Goal: Check status: Check status

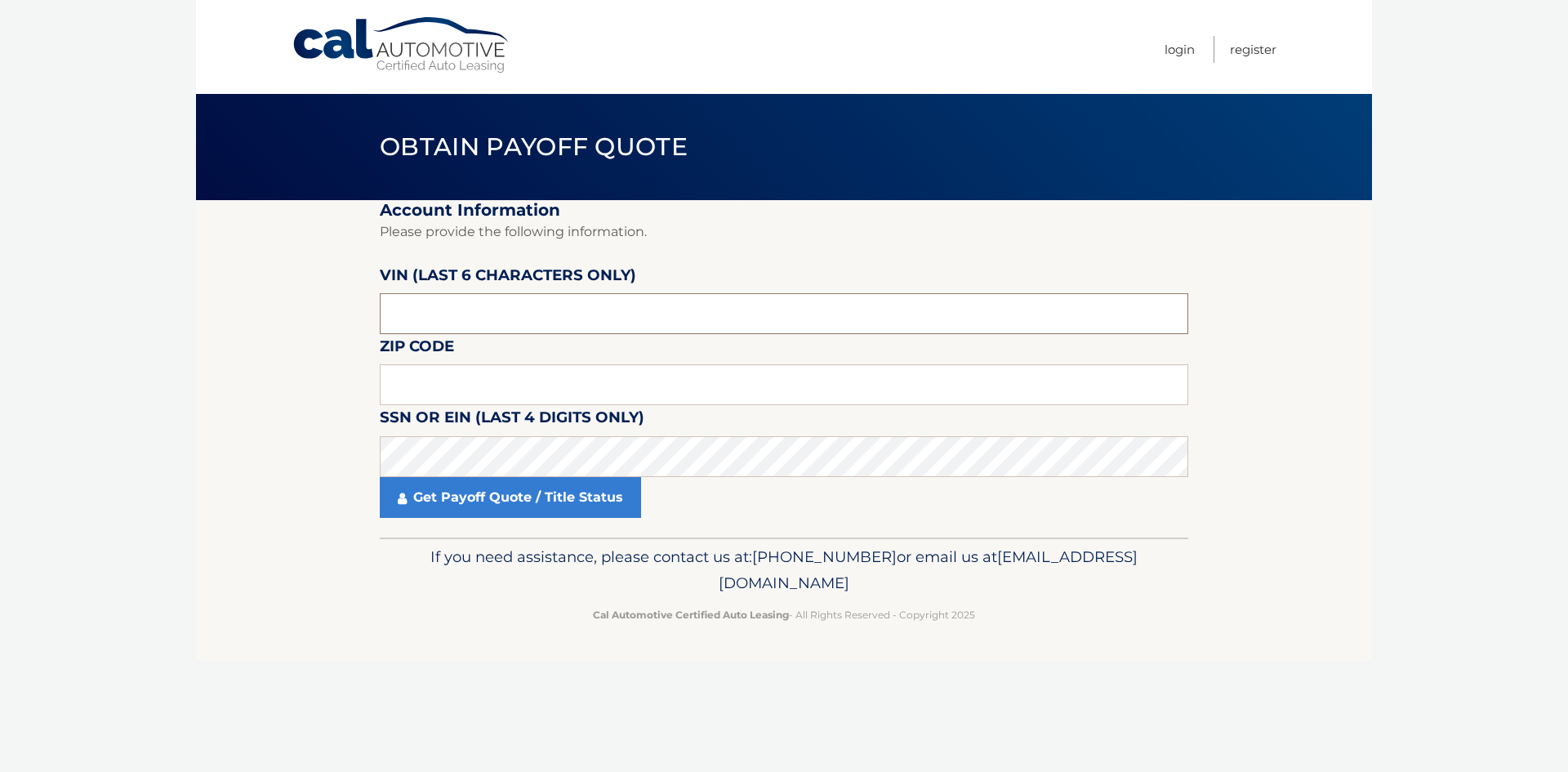
click at [429, 314] on input "text" at bounding box center [784, 314] width 809 height 41
paste input "NM7708"
drag, startPoint x: 415, startPoint y: 319, endPoint x: 355, endPoint y: 319, distance: 60.0
click at [355, 319] on section "Account Information Please provide the following information. VIN (last 6 chara…" at bounding box center [784, 369] width 1176 height 338
type input "708***"
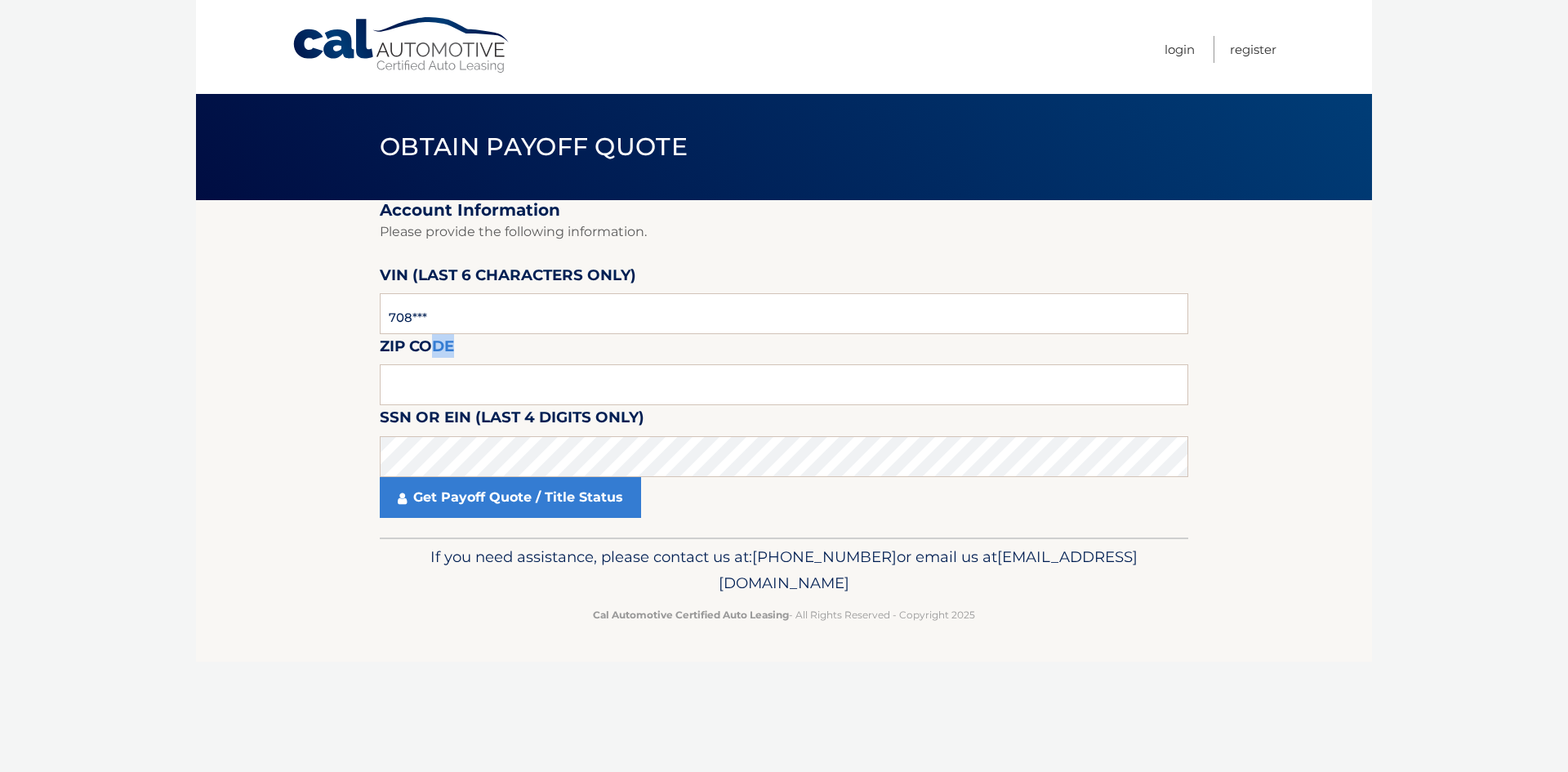
drag, startPoint x: 446, startPoint y: 362, endPoint x: 437, endPoint y: 362, distance: 9.0
click at [437, 362] on label "Zip Code" at bounding box center [416, 349] width 74 height 30
drag, startPoint x: 471, startPoint y: 320, endPoint x: 368, endPoint y: 309, distance: 103.6
click at [368, 309] on section "Account Information Please provide the following information. VIN (last 6 chara…" at bounding box center [784, 369] width 1176 height 338
click at [608, 317] on input "text" at bounding box center [784, 314] width 809 height 41
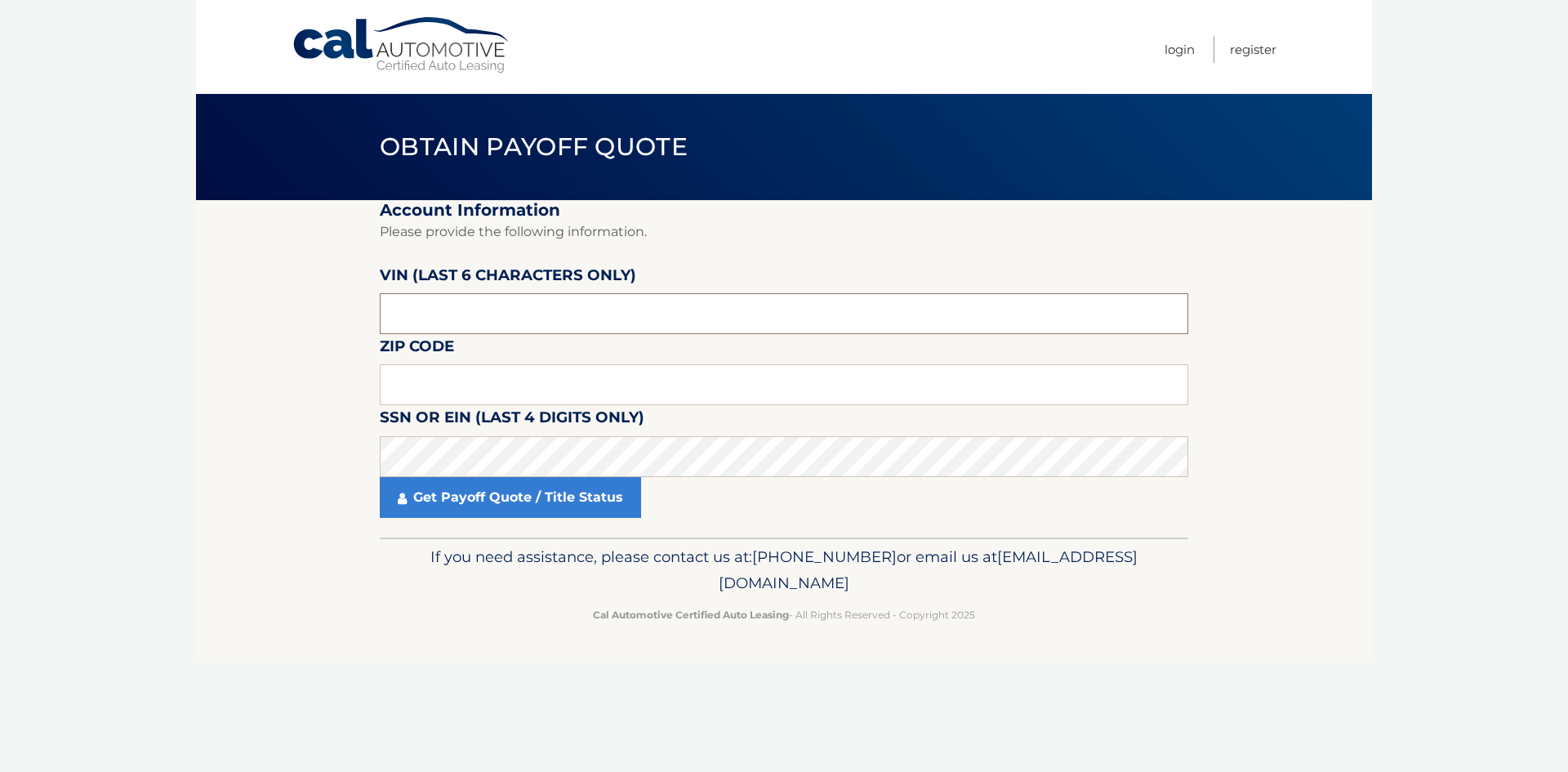
paste input "770889"
type input "770889"
click at [427, 388] on input "text" at bounding box center [784, 385] width 809 height 41
type input "08820"
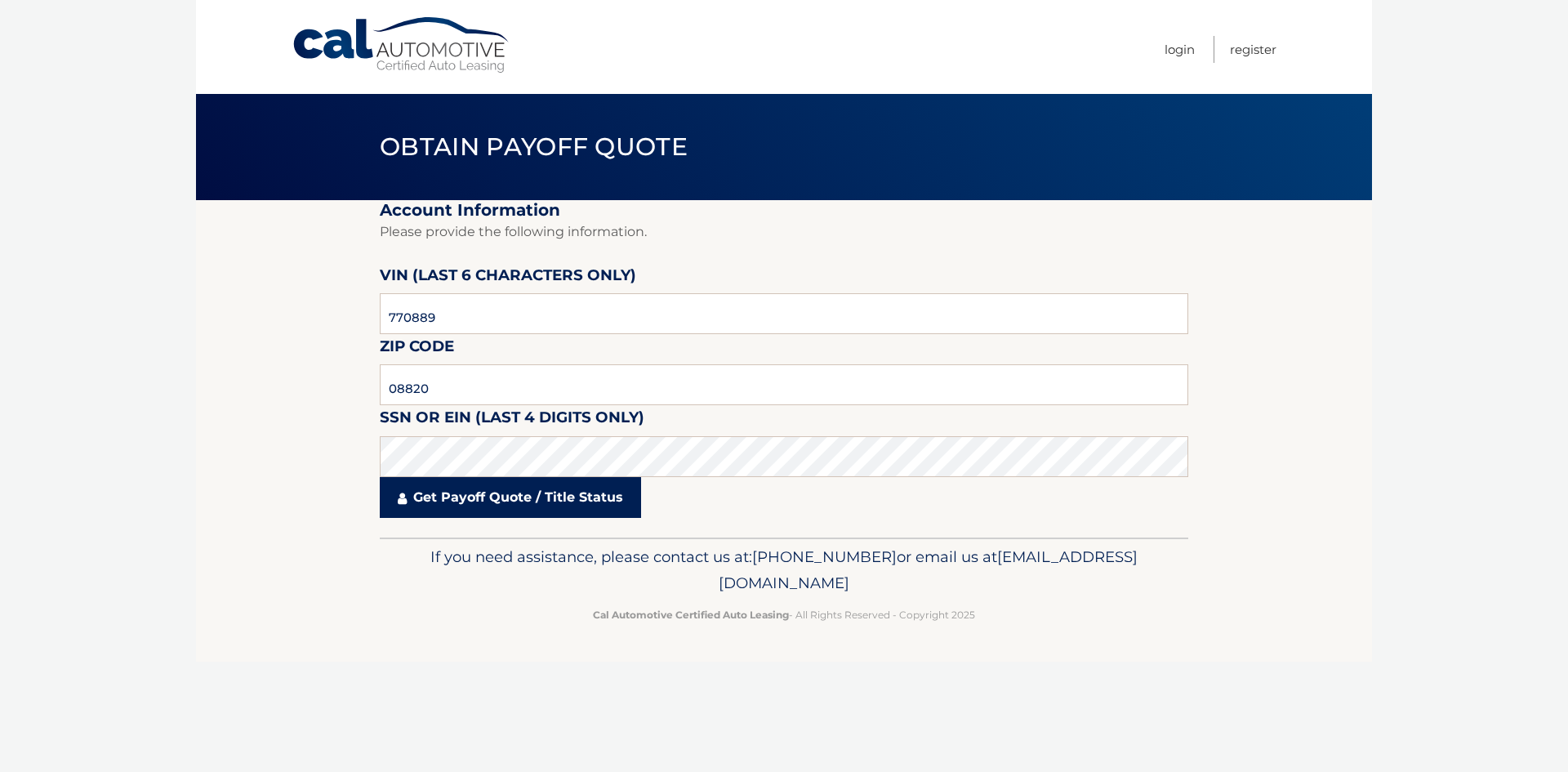
click at [501, 512] on link "Get Payoff Quote / Title Status" at bounding box center [510, 497] width 261 height 41
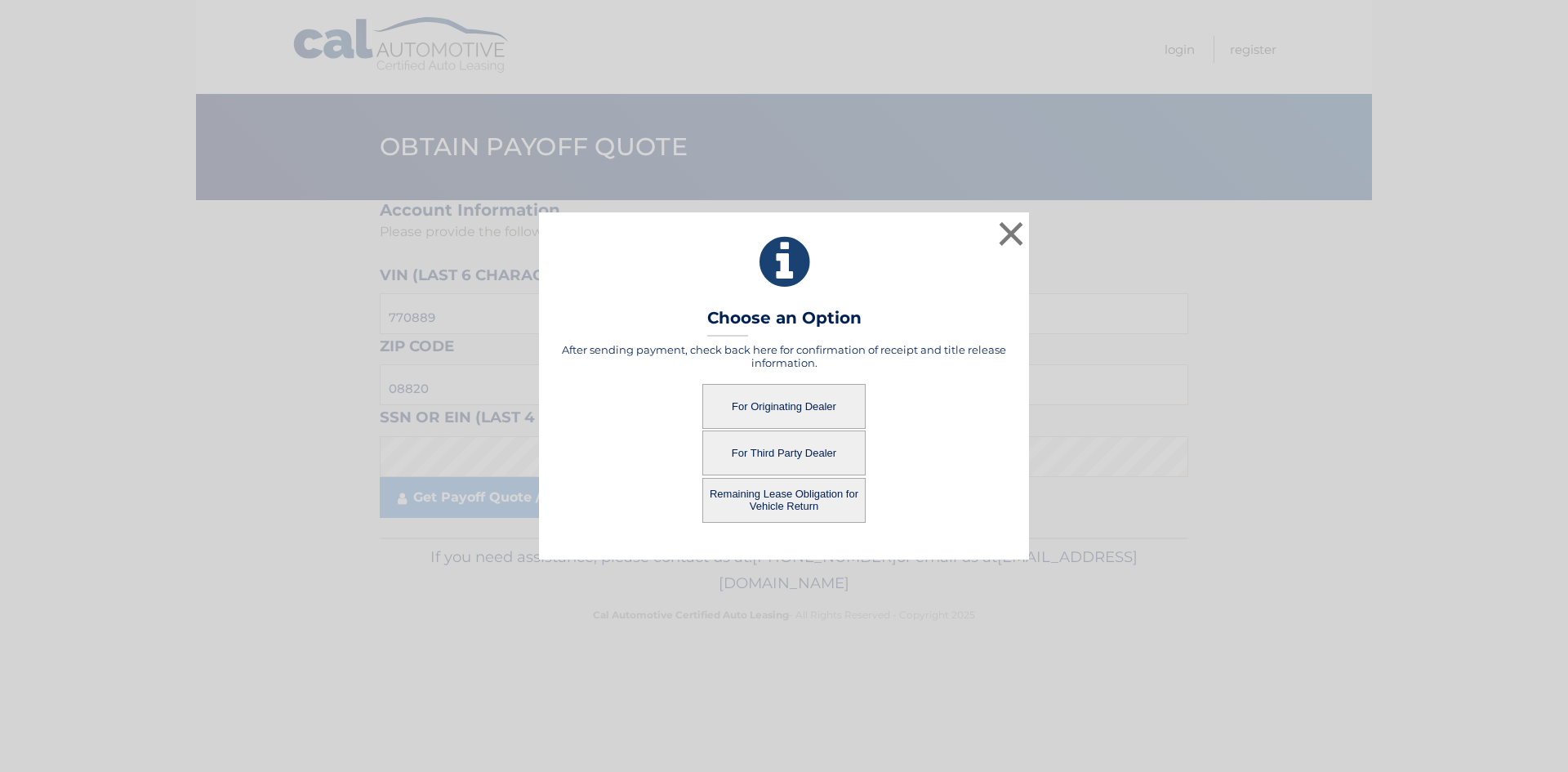
click at [789, 406] on button "For Originating Dealer" at bounding box center [783, 407] width 163 height 45
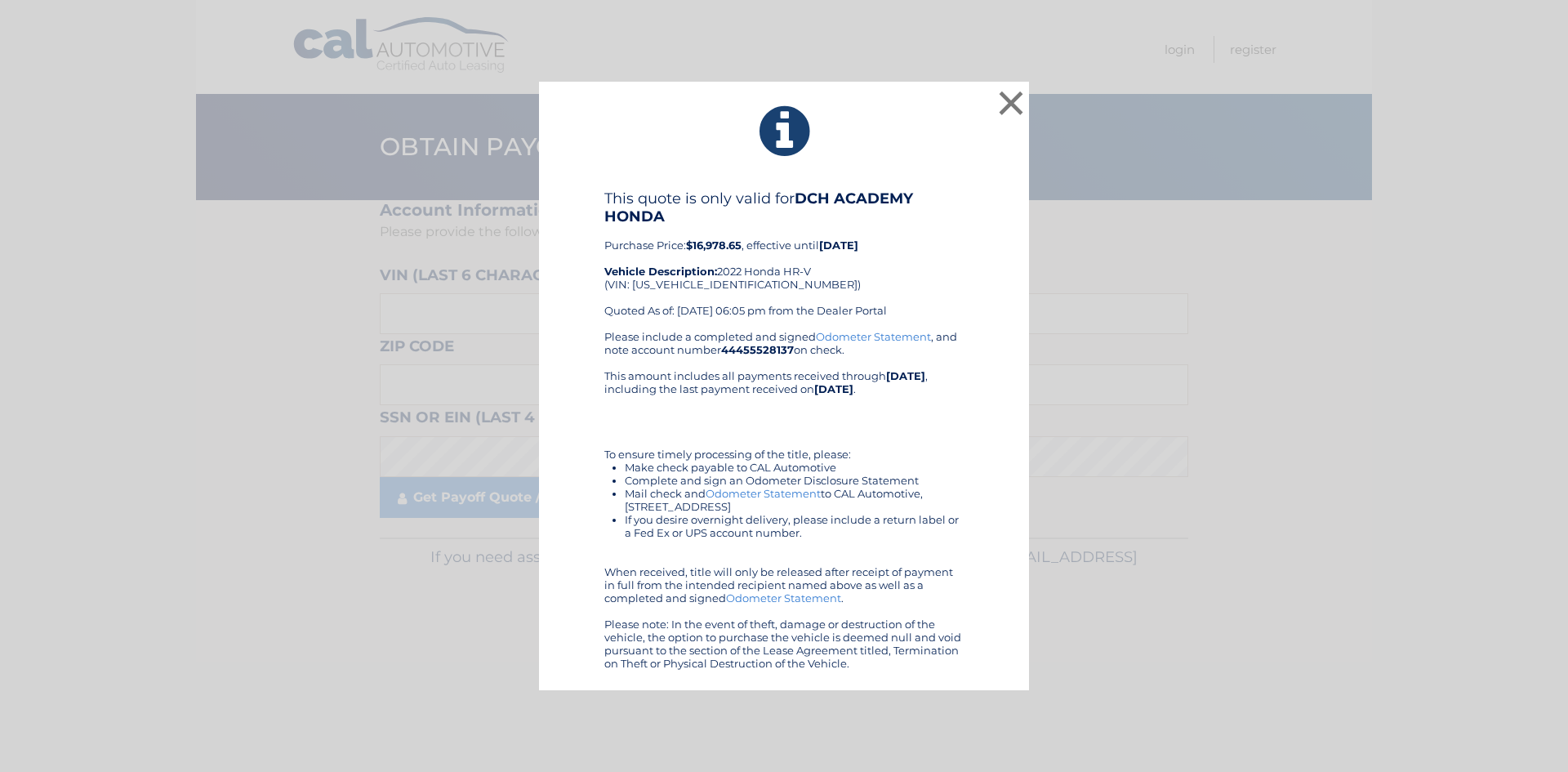
drag, startPoint x: 605, startPoint y: 191, endPoint x: 1000, endPoint y: 662, distance: 614.7
click at [1000, 662] on div "This quote is only valid for DCH ACADEMY HONDA Purchase Price: $16,978.65 , eff…" at bounding box center [784, 430] width 449 height 480
click at [840, 364] on div "Please include a completed and signed Odometer Statement , and note account num…" at bounding box center [783, 499] width 359 height 340
